Goal: Communication & Community: Answer question/provide support

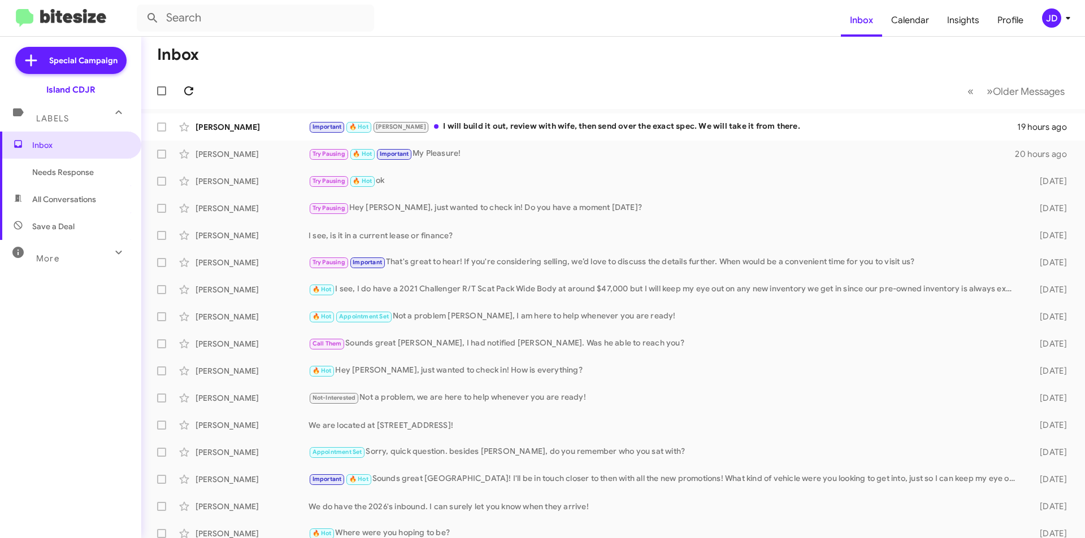
click at [185, 87] on icon at bounding box center [189, 91] width 14 height 14
click at [519, 127] on div "Important 🔥 Hot [PERSON_NAME] will build it out, review with wife, then send ov…" at bounding box center [669, 126] width 722 height 13
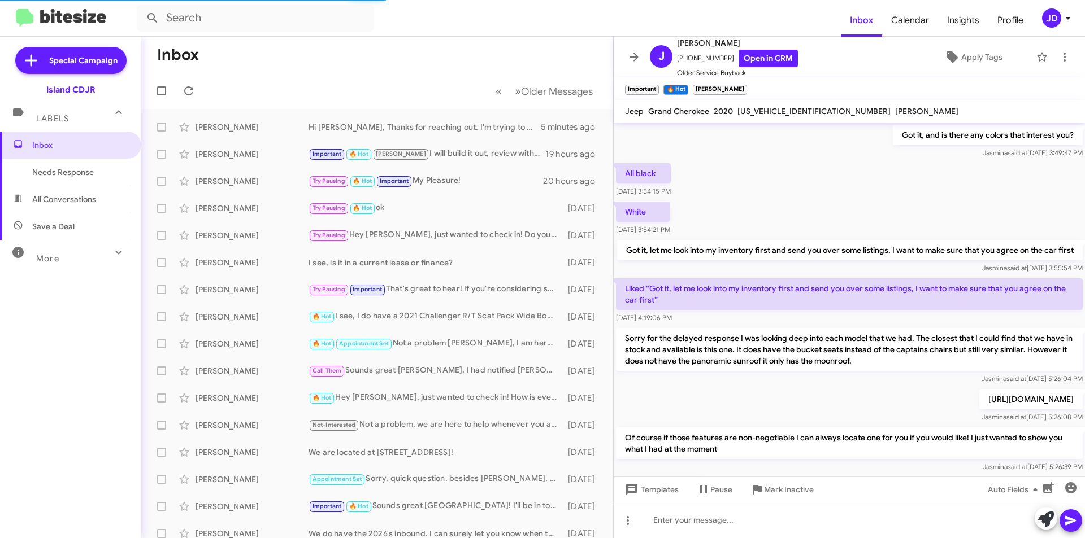
scroll to position [606, 0]
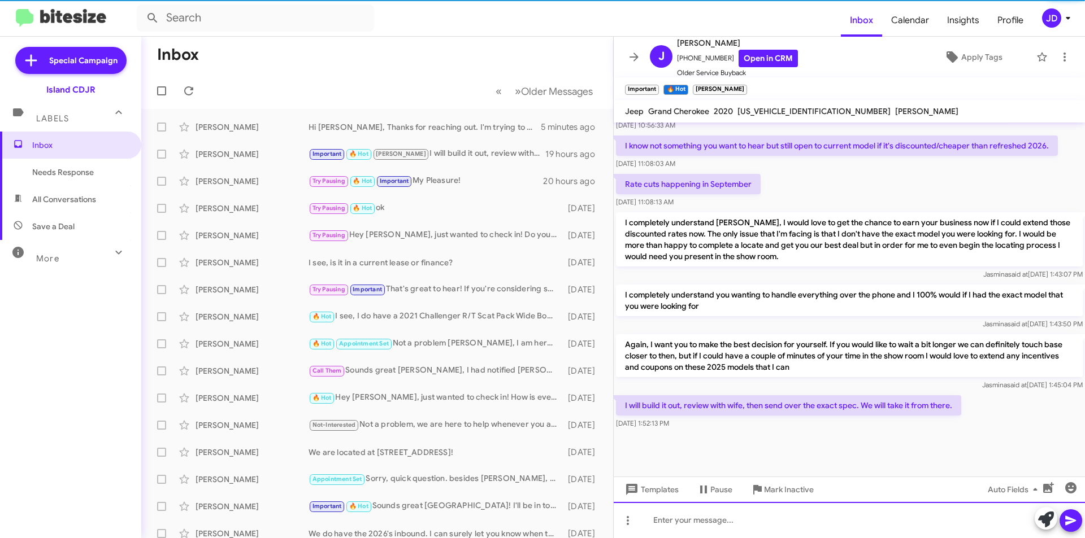
click at [710, 512] on div at bounding box center [849, 520] width 471 height 36
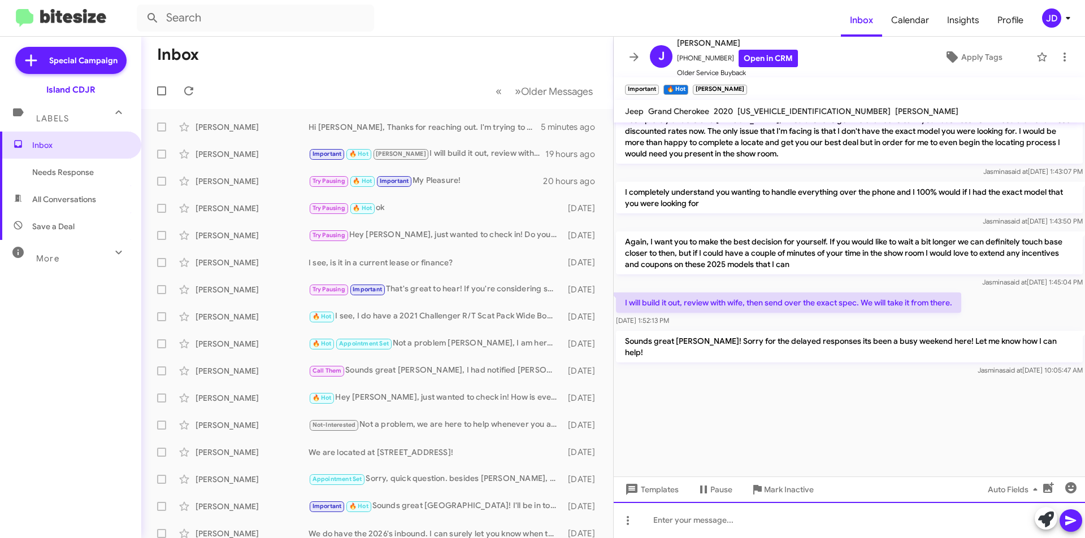
scroll to position [2067, 0]
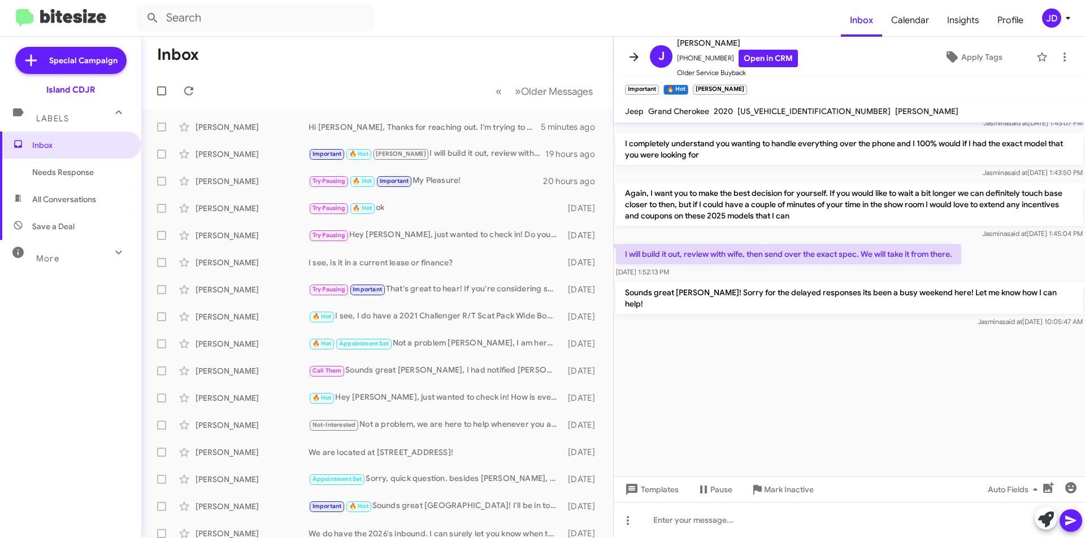
click at [638, 54] on icon at bounding box center [634, 57] width 14 height 14
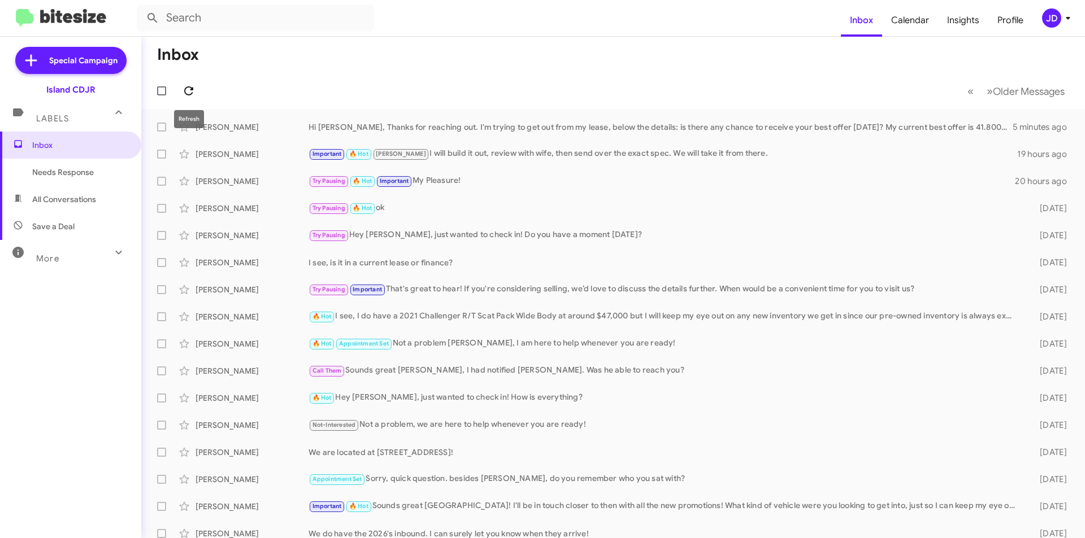
click at [193, 90] on icon at bounding box center [189, 91] width 14 height 14
